Goal: Navigation & Orientation: Find specific page/section

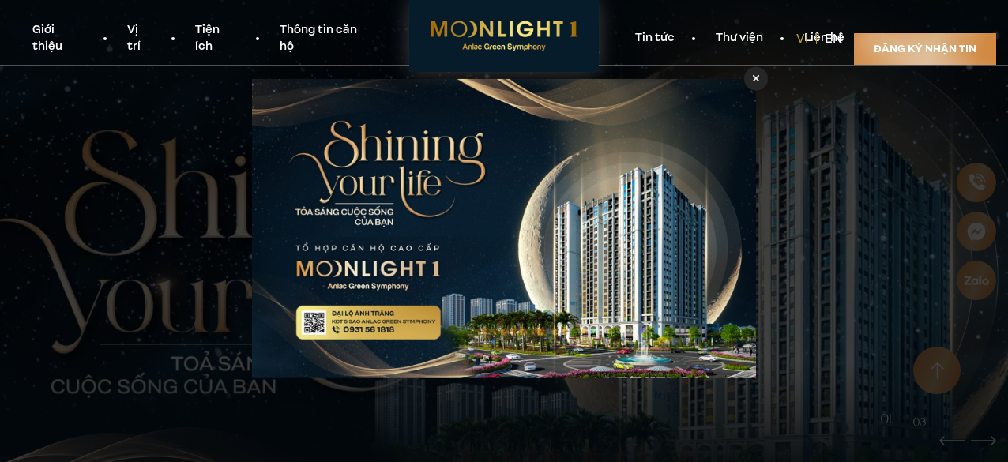
click at [757, 85] on div at bounding box center [756, 78] width 24 height 24
click at [753, 72] on div at bounding box center [756, 78] width 24 height 24
